Goal: Information Seeking & Learning: Check status

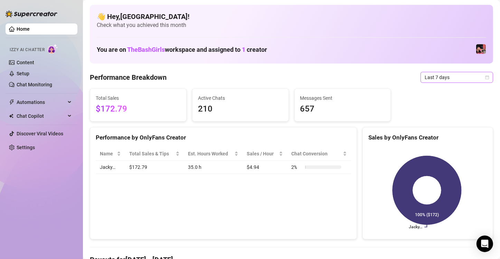
click at [486, 76] on icon "calendar" at bounding box center [488, 77] width 4 height 4
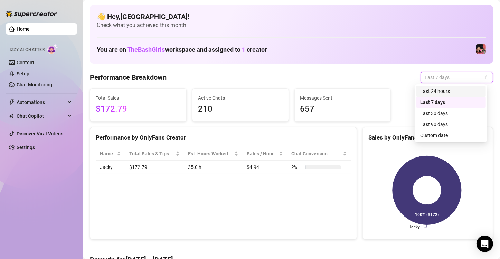
click at [442, 88] on div "Last 24 hours" at bounding box center [451, 91] width 62 height 8
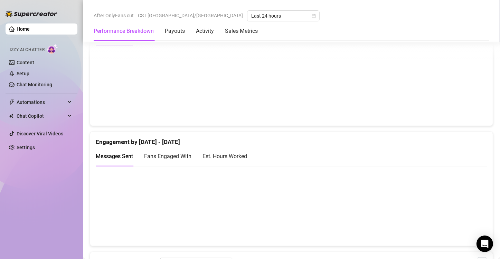
scroll to position [386, 0]
click at [232, 154] on div "Est. Hours Worked" at bounding box center [225, 155] width 45 height 9
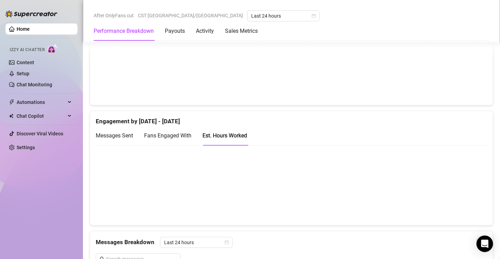
scroll to position [409, 0]
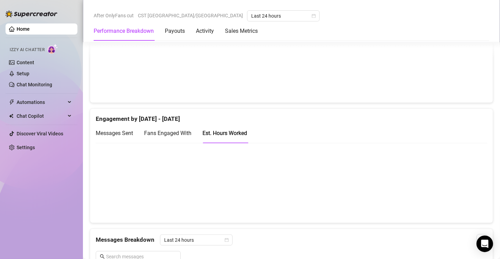
click at [198, 172] on canvas at bounding box center [289, 182] width 386 height 69
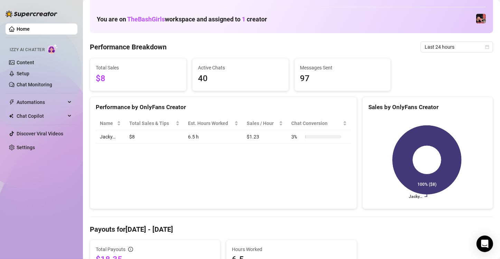
scroll to position [0, 0]
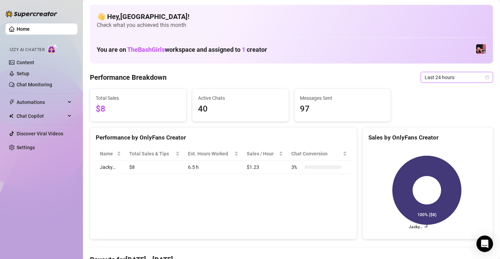
click at [485, 78] on icon "calendar" at bounding box center [487, 77] width 4 height 4
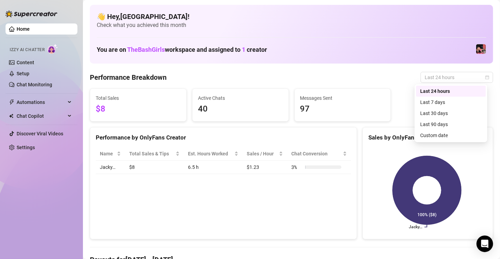
click at [449, 103] on div "Last 7 days" at bounding box center [451, 103] width 62 height 8
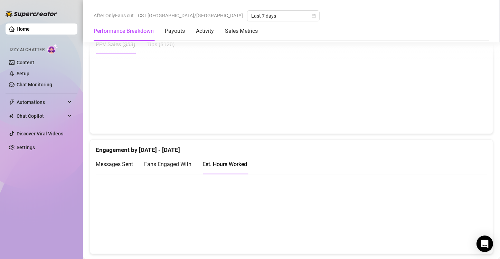
scroll to position [382, 0]
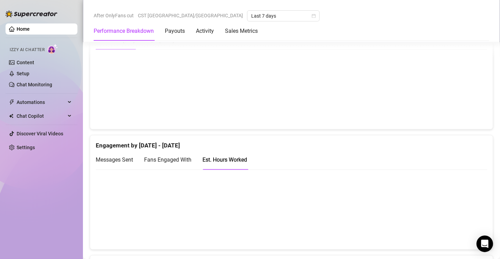
click at [128, 212] on canvas at bounding box center [289, 209] width 386 height 69
click at [170, 208] on canvas at bounding box center [289, 209] width 386 height 69
click at [222, 218] on canvas at bounding box center [289, 209] width 386 height 69
click at [316, 223] on canvas at bounding box center [289, 209] width 386 height 69
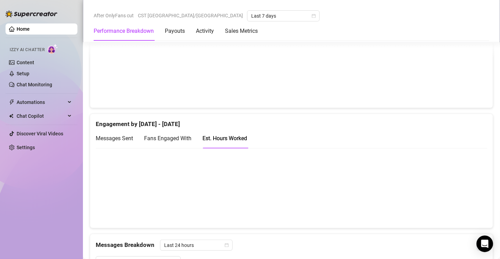
scroll to position [404, 0]
click at [362, 200] on canvas at bounding box center [289, 187] width 386 height 69
click at [410, 188] on canvas at bounding box center [289, 187] width 386 height 69
click at [458, 210] on canvas at bounding box center [289, 187] width 386 height 69
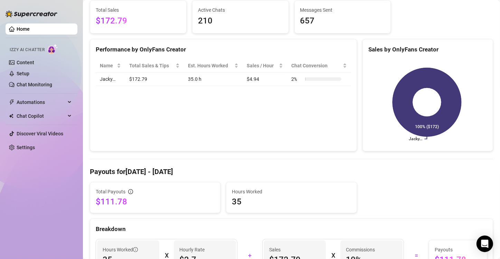
scroll to position [0, 0]
